Goal: Information Seeking & Learning: Learn about a topic

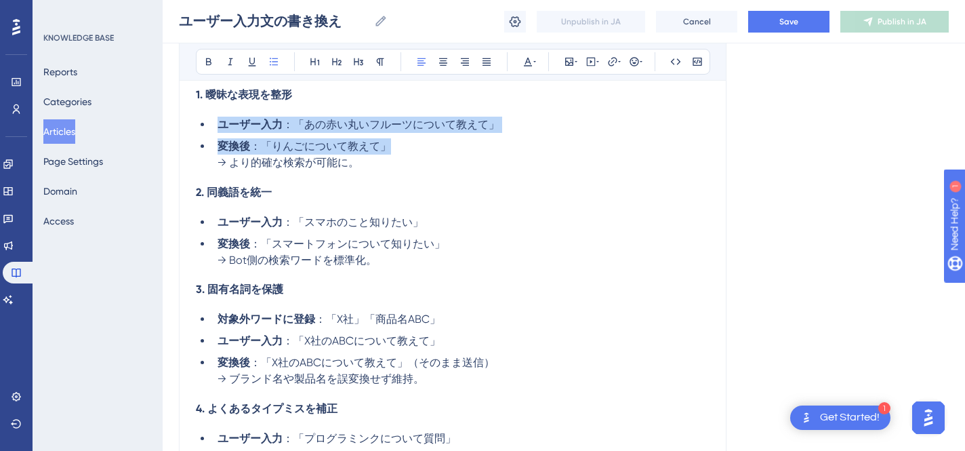
drag, startPoint x: 218, startPoint y: 125, endPoint x: 396, endPoint y: 150, distance: 180.0
click at [396, 150] on ul "ユーザー入力 ：「あの赤い丸いフルーツについて教えて」 変換後 ：「りんごについて教えて」 → より的確な検索が可能に。" at bounding box center [453, 144] width 514 height 54
copy ul "ユーザー入力 ：「あの赤い丸いフルーツについて教えて」 変換後 ：「りんごについて教えて」"
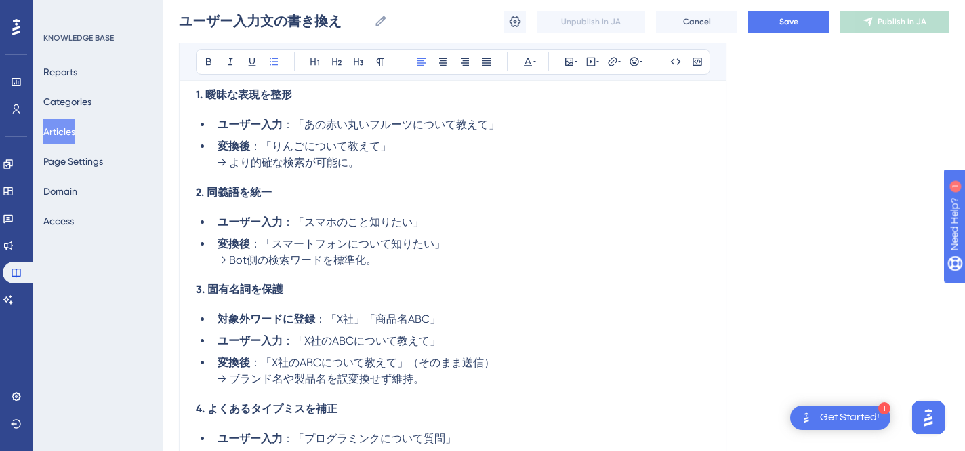
click at [280, 169] on span "→ より的確な検索が可能に。" at bounding box center [288, 162] width 142 height 13
drag, startPoint x: 195, startPoint y: 96, endPoint x: 344, endPoint y: 98, distance: 149.1
click at [344, 98] on h4 "1. 曖昧な表現を整形" at bounding box center [453, 95] width 514 height 14
copy strong "1. 曖昧な表現を整形"
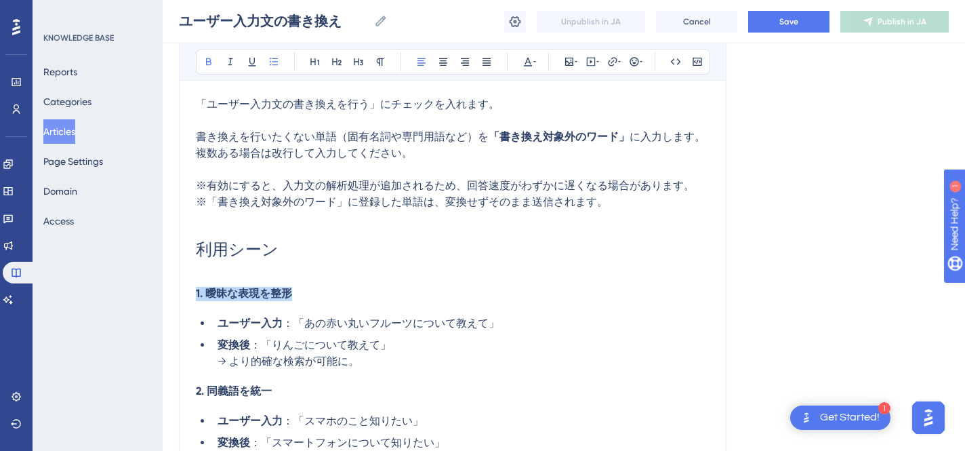
scroll to position [649, 0]
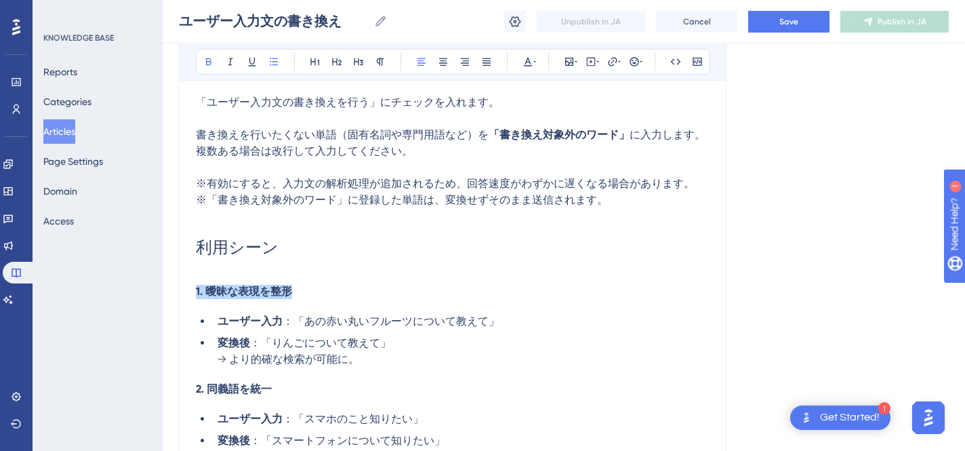
click at [423, 391] on h4 "2. 同義語を統一" at bounding box center [453, 389] width 514 height 14
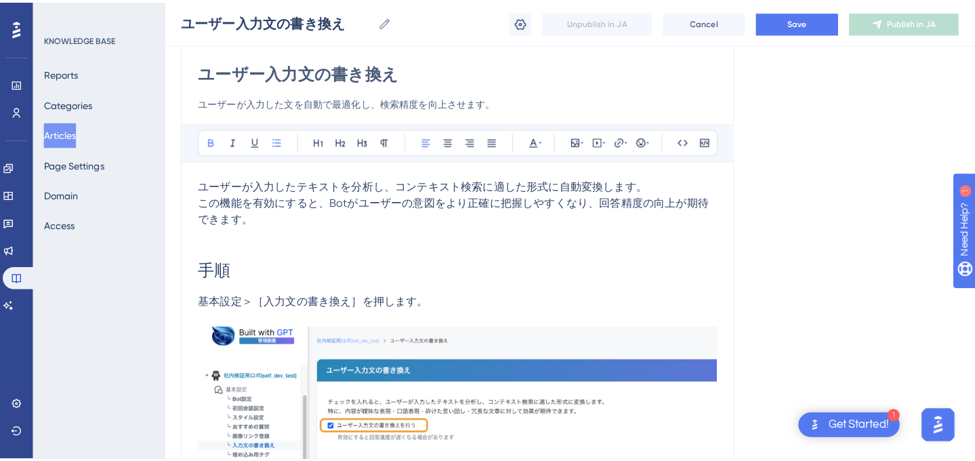
scroll to position [115, 0]
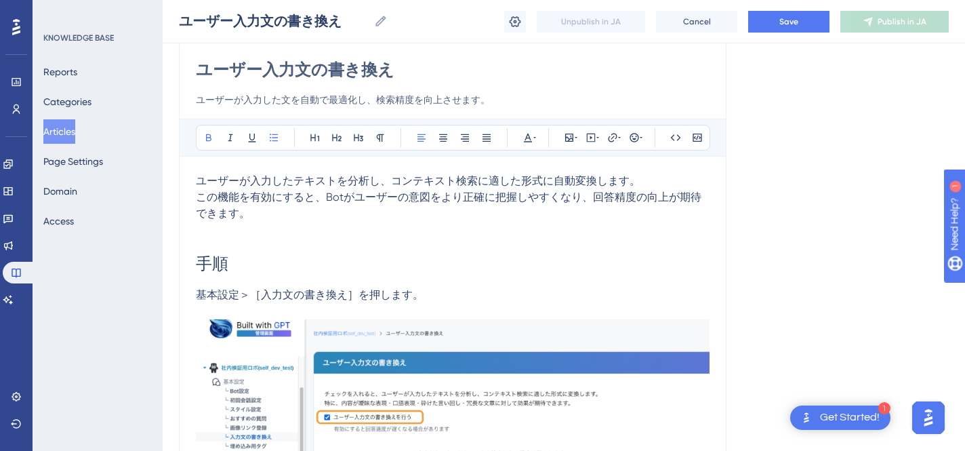
click at [70, 133] on button "Articles" at bounding box center [59, 131] width 32 height 24
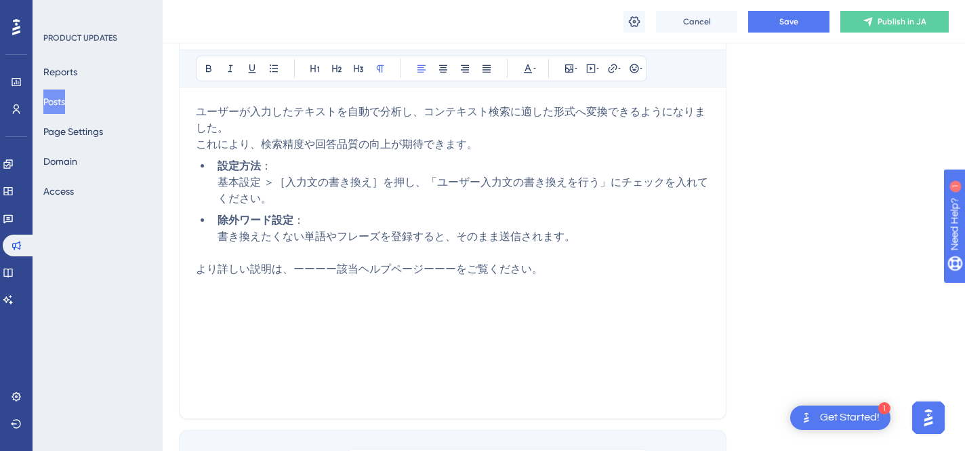
click at [65, 104] on button "Posts" at bounding box center [54, 101] width 22 height 24
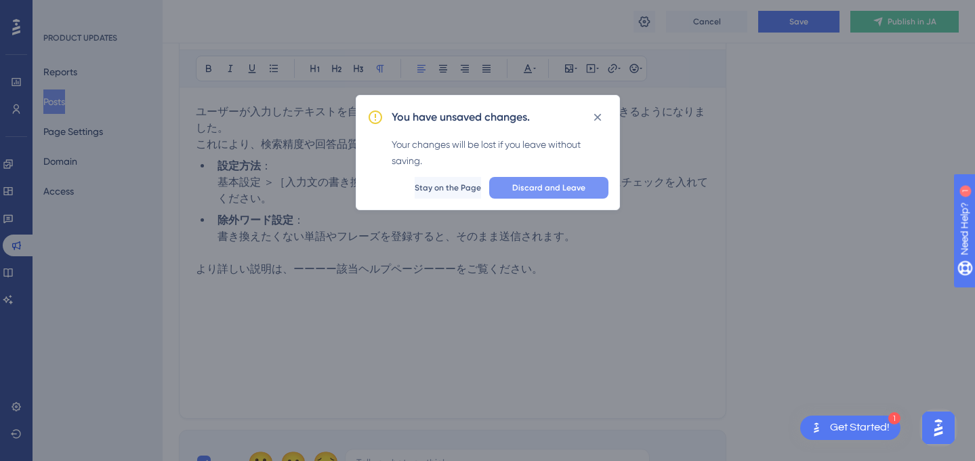
click at [538, 192] on span "Discard and Leave" at bounding box center [548, 187] width 73 height 11
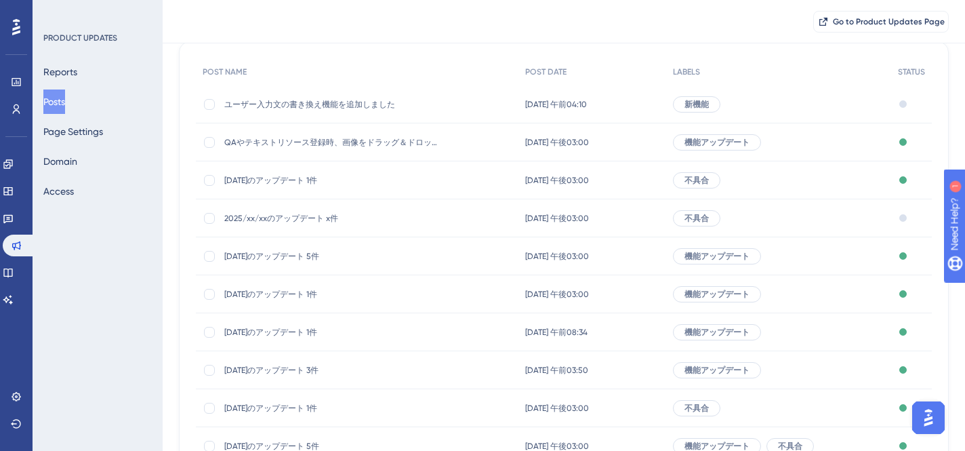
scroll to position [106, 0]
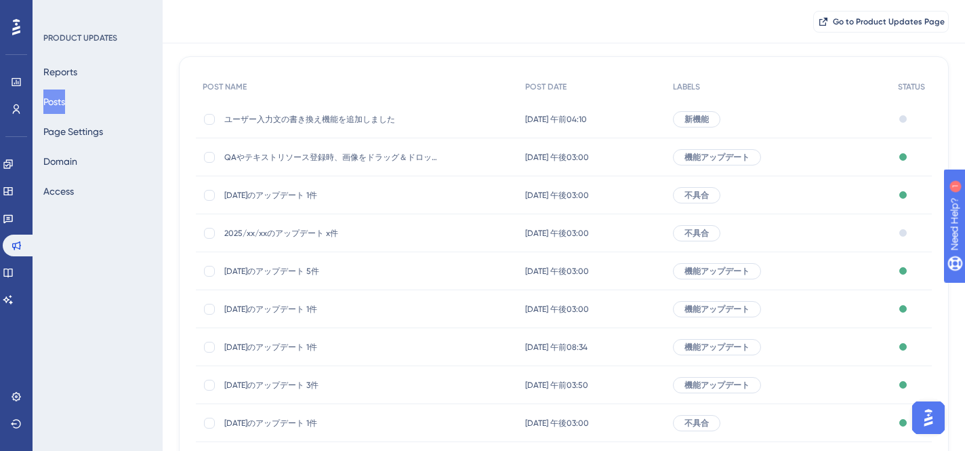
click at [306, 384] on span "2025/08/12のアップデート 3件" at bounding box center [332, 384] width 217 height 11
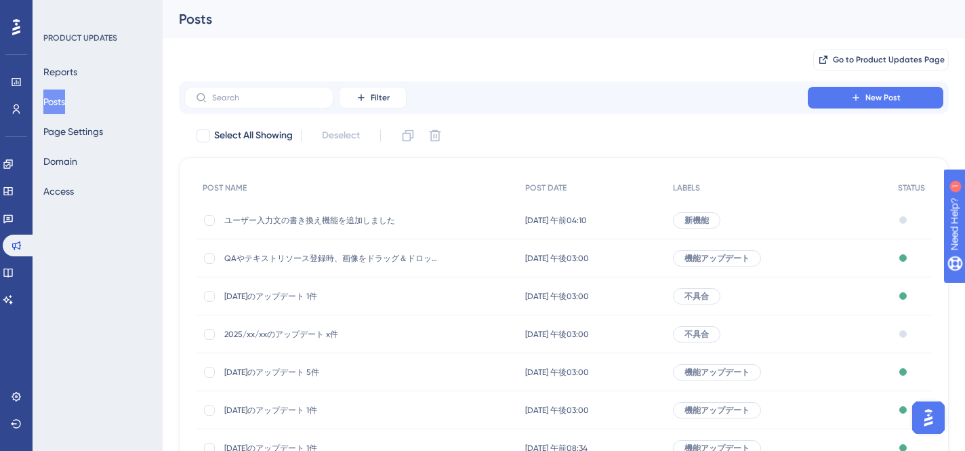
scroll to position [106, 0]
